Goal: Task Accomplishment & Management: Use online tool/utility

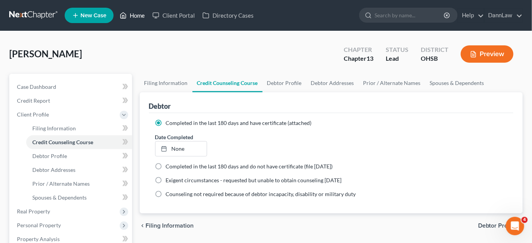
click at [134, 20] on link "Home" at bounding box center [132, 15] width 33 height 14
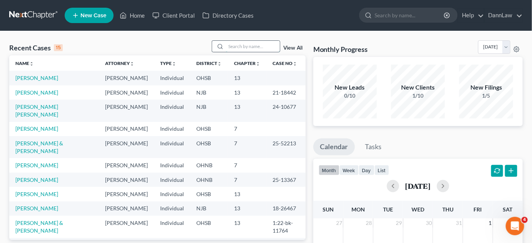
click at [233, 43] on input "search" at bounding box center [253, 46] width 54 height 11
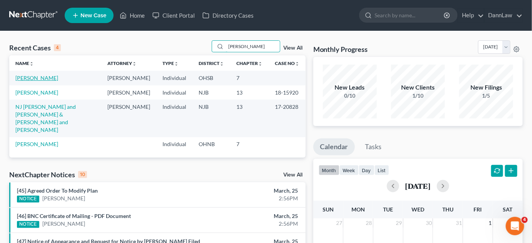
type input "[PERSON_NAME]"
click at [37, 77] on link "[PERSON_NAME]" at bounding box center [36, 78] width 43 height 7
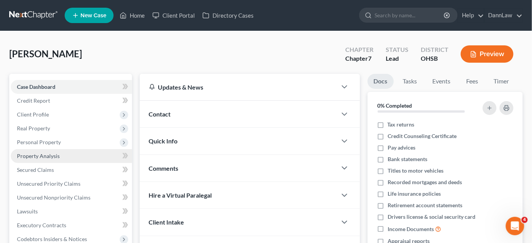
click at [57, 158] on span "Property Analysis" at bounding box center [38, 156] width 43 height 7
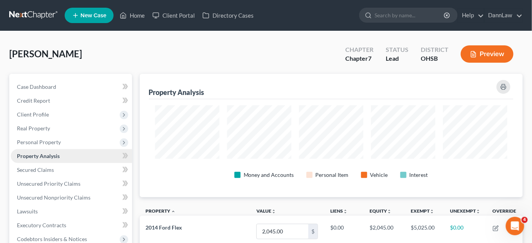
scroll to position [123, 383]
click at [48, 143] on span "Personal Property" at bounding box center [39, 142] width 44 height 7
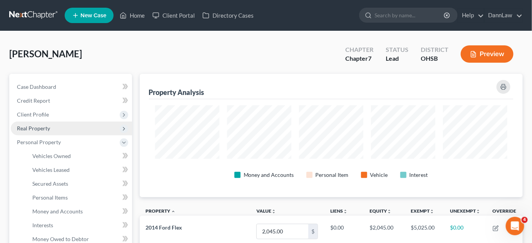
click at [52, 127] on span "Real Property" at bounding box center [71, 129] width 121 height 14
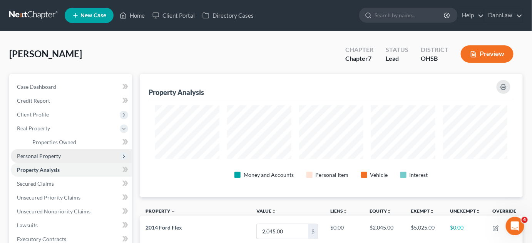
click at [60, 158] on span "Personal Property" at bounding box center [71, 156] width 121 height 14
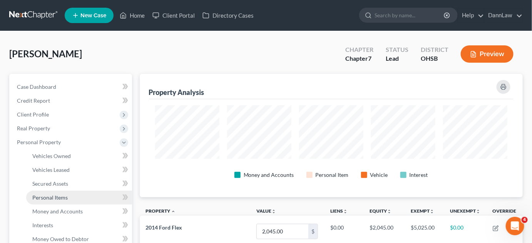
click at [61, 198] on span "Personal Items" at bounding box center [49, 197] width 35 height 7
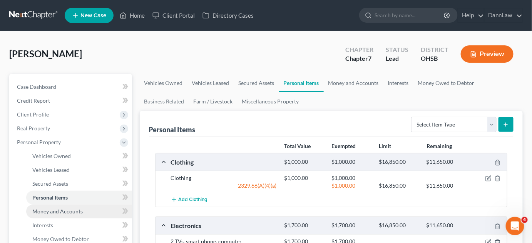
click at [62, 209] on span "Money and Accounts" at bounding box center [57, 211] width 50 height 7
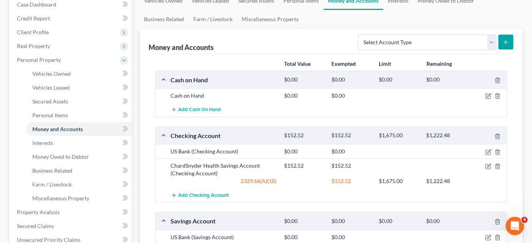
scroll to position [85, 0]
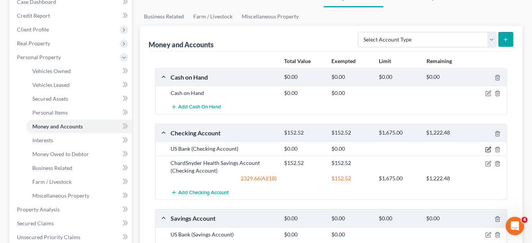
click at [488, 150] on icon "button" at bounding box center [488, 150] width 6 height 6
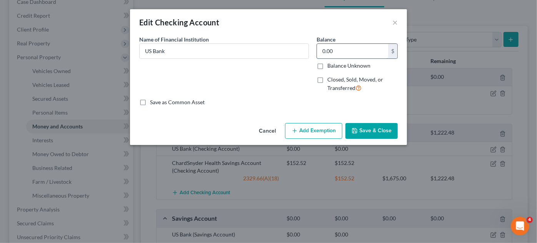
click at [337, 50] on input "0.00" at bounding box center [352, 51] width 71 height 15
type input "94.25"
click at [372, 130] on button "Save & Close" at bounding box center [371, 131] width 52 height 16
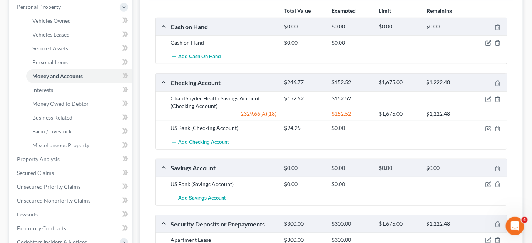
scroll to position [136, 0]
click at [488, 181] on icon "button" at bounding box center [488, 184] width 6 height 6
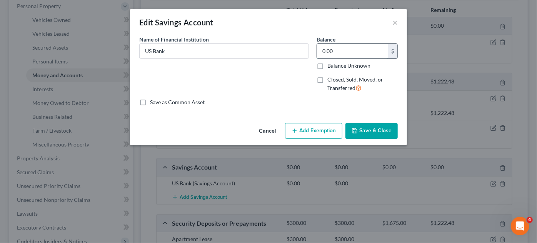
click at [340, 53] on input "0.00" at bounding box center [352, 51] width 71 height 15
type input "1.00"
click at [368, 133] on button "Save & Close" at bounding box center [371, 131] width 52 height 16
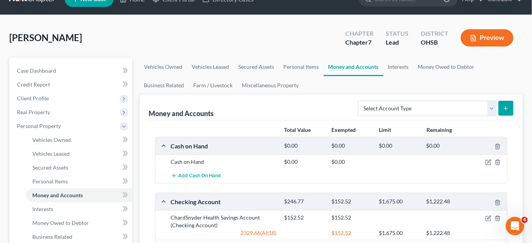
scroll to position [0, 0]
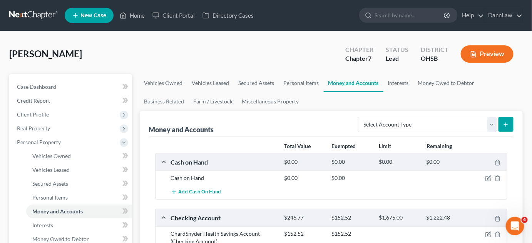
click at [110, 53] on div "[PERSON_NAME] Upgraded Chapter Chapter 7 Status Lead District OHSB Preview" at bounding box center [265, 56] width 513 height 33
click at [225, 66] on div "[PERSON_NAME] Upgraded Chapter Chapter 7 Status Lead District OHSB Preview" at bounding box center [265, 56] width 513 height 33
click at [137, 16] on link "Home" at bounding box center [132, 15] width 33 height 14
